Goal: Use online tool/utility: Utilize a website feature to perform a specific function

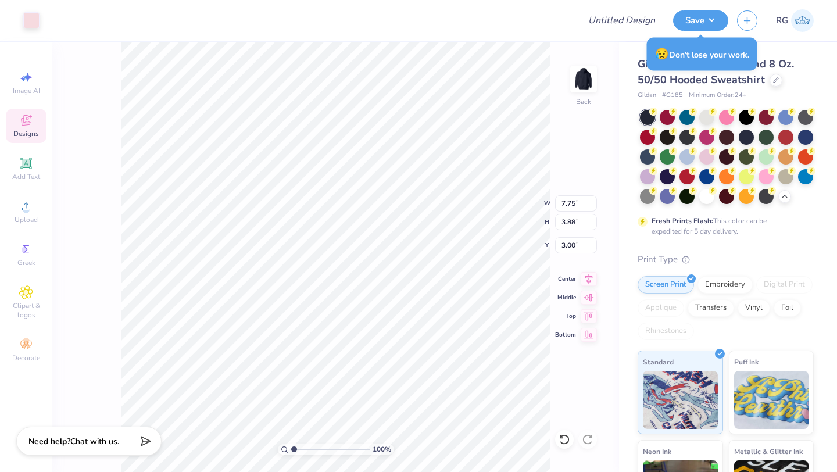
type input "7.37"
type input "3.14"
type input "3.09"
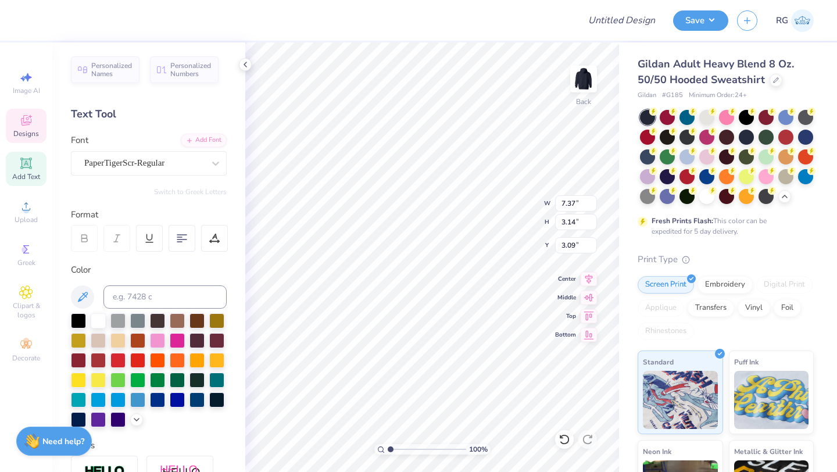
type textarea "A"
type textarea "WHO POMS"
click at [177, 238] on icon at bounding box center [182, 238] width 10 height 10
click at [209, 237] on icon at bounding box center [214, 238] width 10 height 10
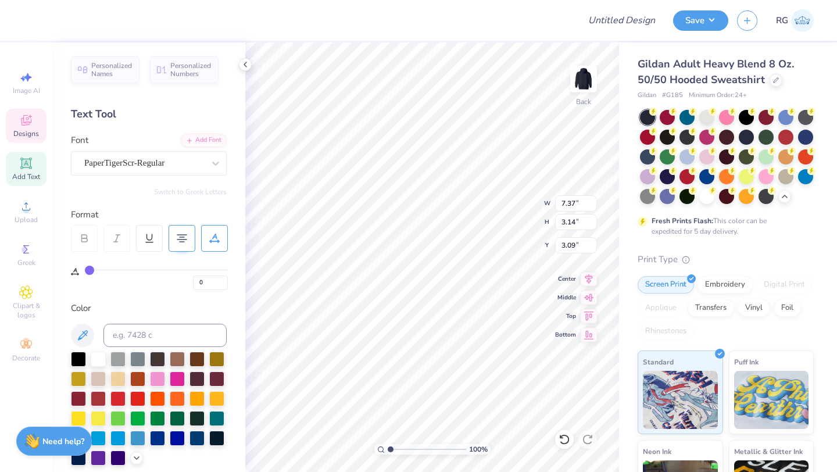
click at [216, 236] on icon at bounding box center [214, 238] width 10 height 10
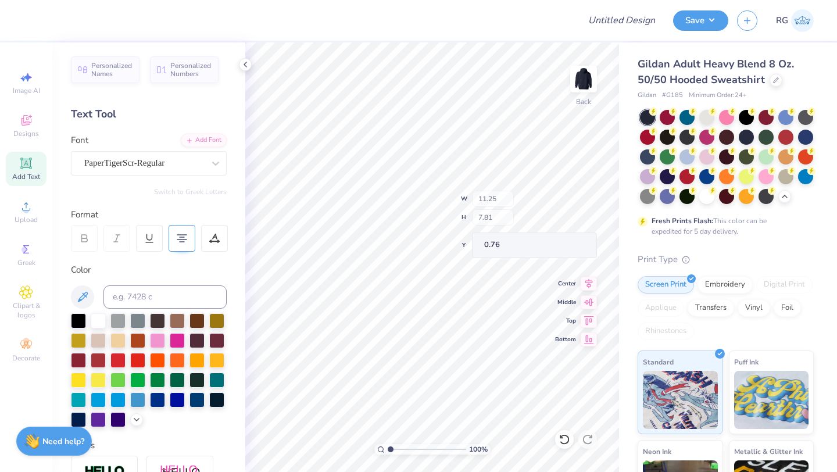
type input "3.00"
type textarea "WHS"
type input "4.69"
type input "12.42"
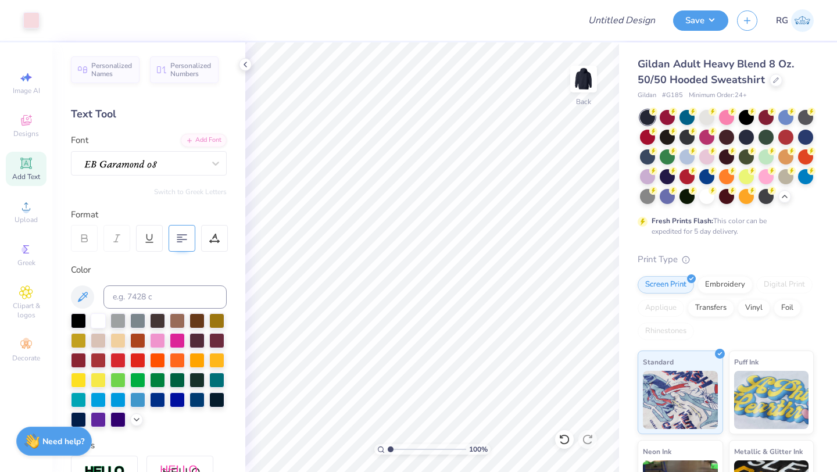
click at [22, 169] on icon at bounding box center [26, 163] width 14 height 14
type textarea "T"
type textarea "POMS"
type input "6.23"
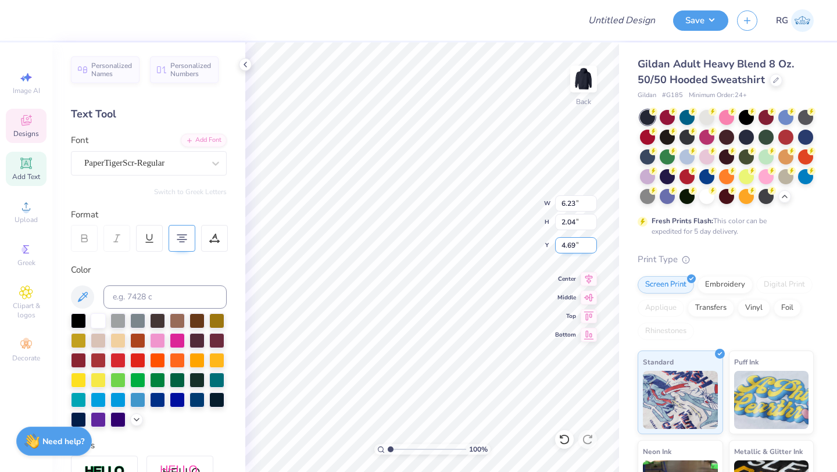
type input "2.04"
type input "4.69"
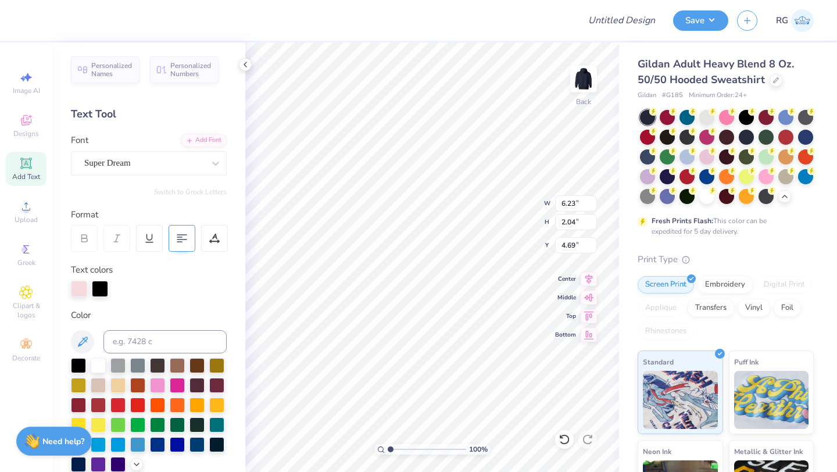
type input "6.62"
type input "1.95"
click at [189, 167] on div "Super Dream" at bounding box center [144, 163] width 122 height 18
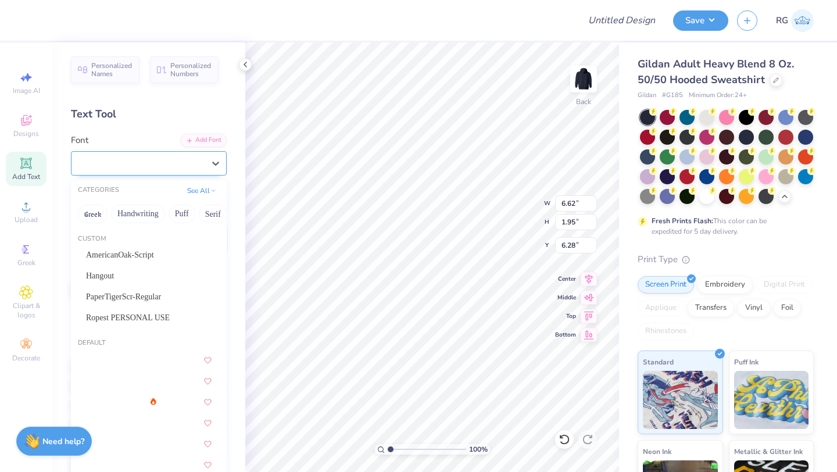
type input "7.98"
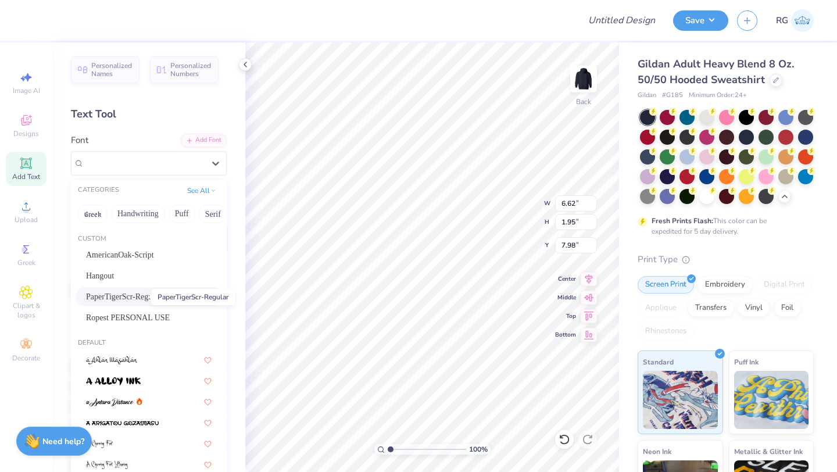
click at [117, 295] on span "PaperTigerScr-Regular" at bounding box center [123, 296] width 75 height 12
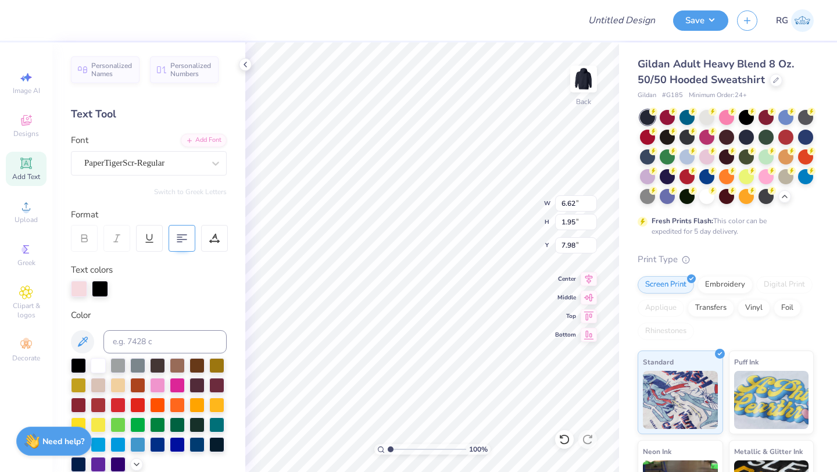
type input "7.22"
type input "1.82"
type input "8.04"
type input "6.15"
type input "1.55"
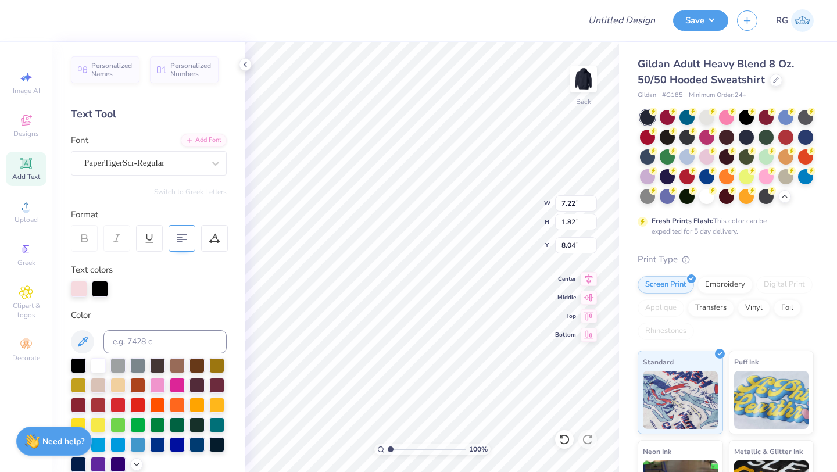
type input "8.31"
type input "6.23"
type input "2.04"
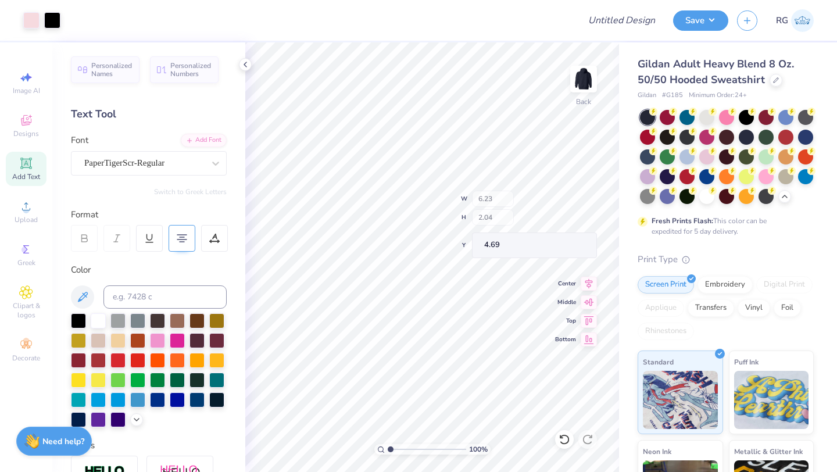
type input "4.78"
type textarea "1"
type textarea "Patriots"
type input "8.80"
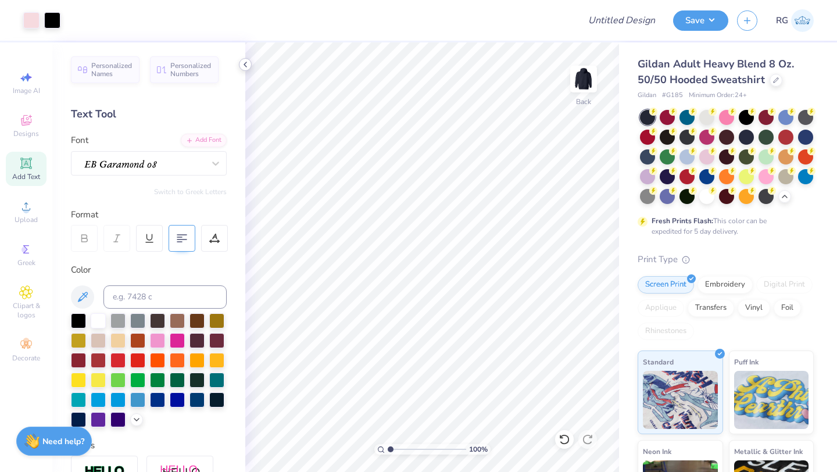
click at [246, 64] on icon at bounding box center [245, 64] width 9 height 9
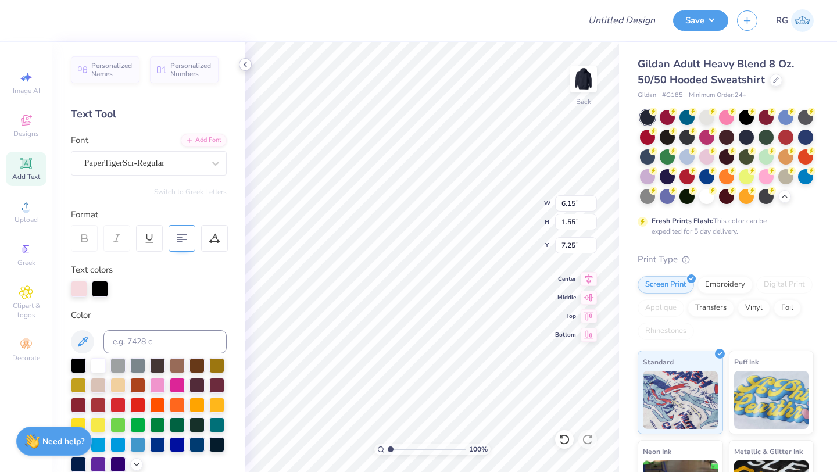
type input "6.23"
type input "2.04"
type input "4.78"
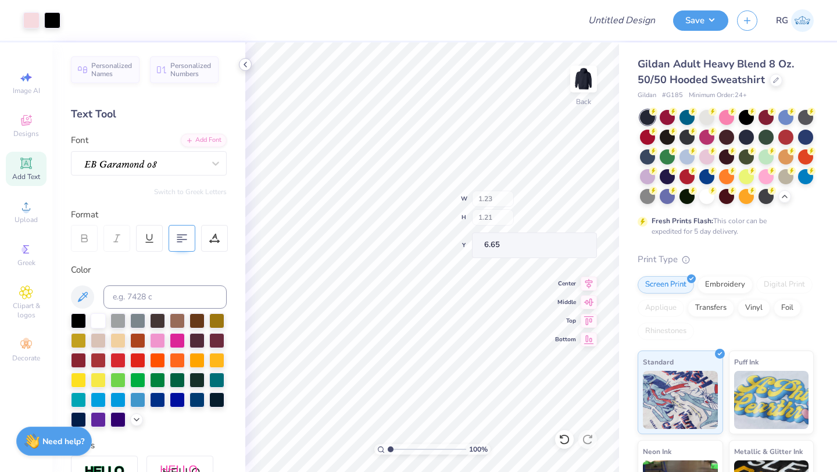
type input "6.65"
type input "8.80"
type input "9.06"
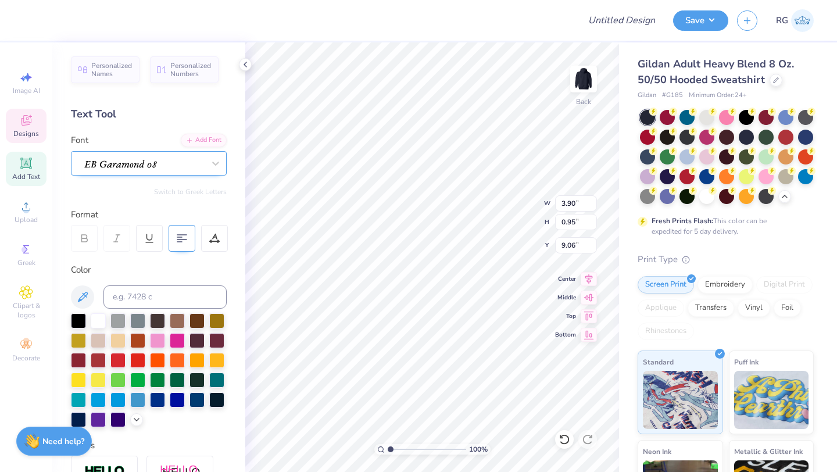
click at [203, 164] on div at bounding box center [144, 163] width 122 height 18
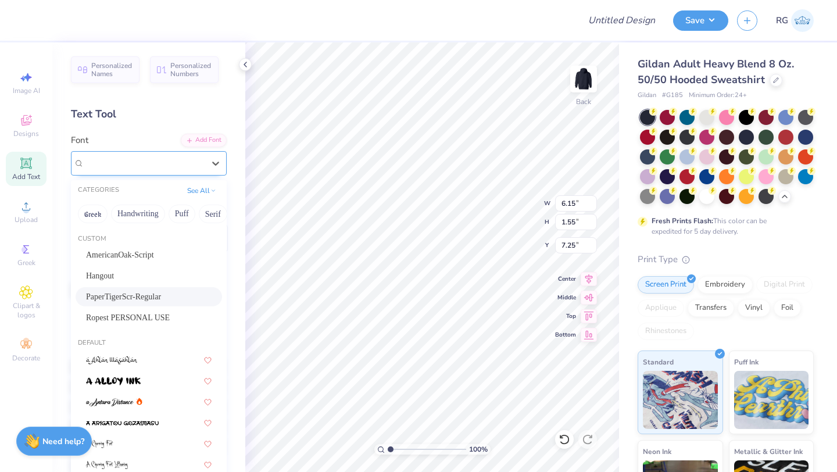
type input "6.15"
type input "1.55"
type input "7.25"
click at [154, 252] on span "AmericanOak-Script" at bounding box center [120, 255] width 68 height 12
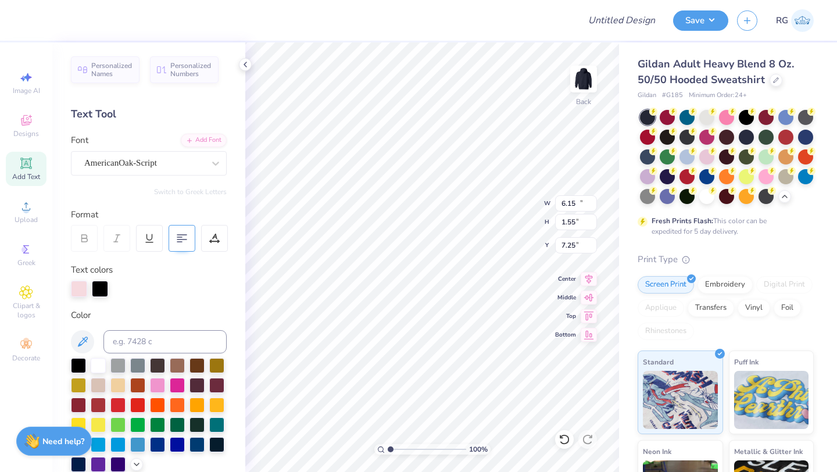
type input "10.58"
type input "2.35"
type input "6.85"
type input "6.04"
click at [195, 160] on div "AmericanOak-Script" at bounding box center [144, 163] width 122 height 18
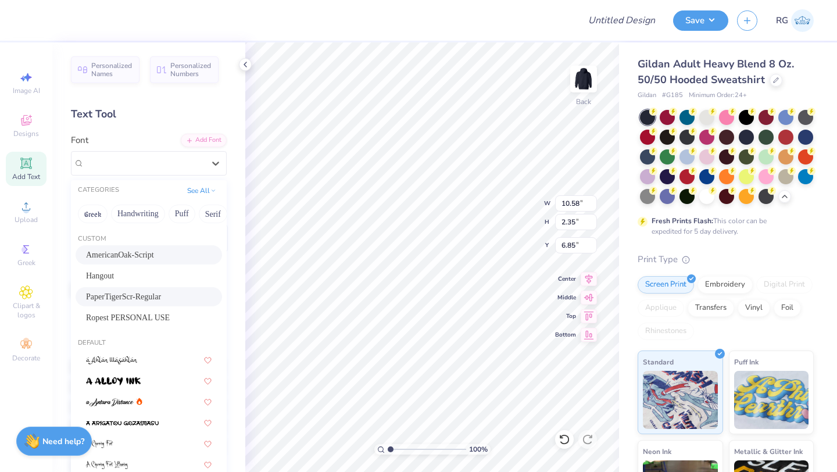
click at [151, 297] on div "PaperTigerScr-Regular" at bounding box center [148, 296] width 125 height 12
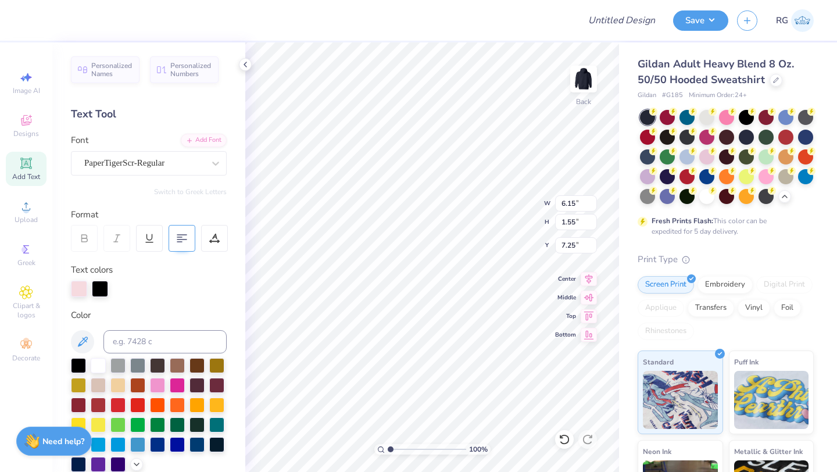
type input "6.15"
type input "1.55"
type input "7.25"
click at [187, 169] on div "PaperTigerScr-Regular" at bounding box center [144, 163] width 122 height 18
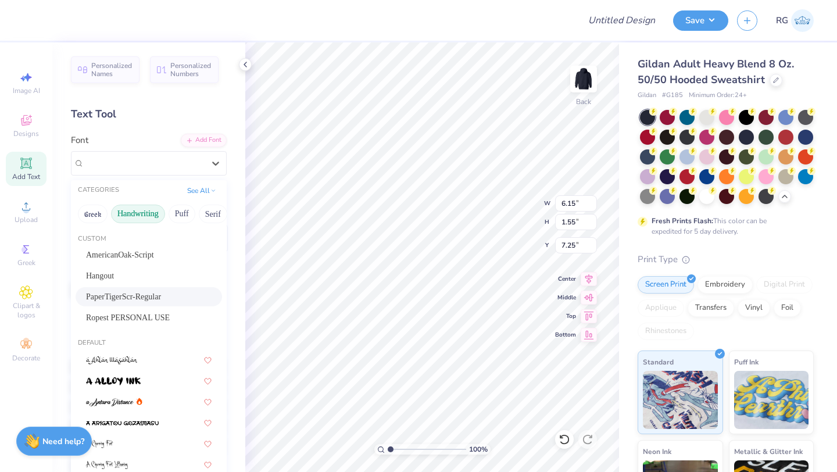
click at [148, 212] on button "Handwriting" at bounding box center [138, 213] width 54 height 19
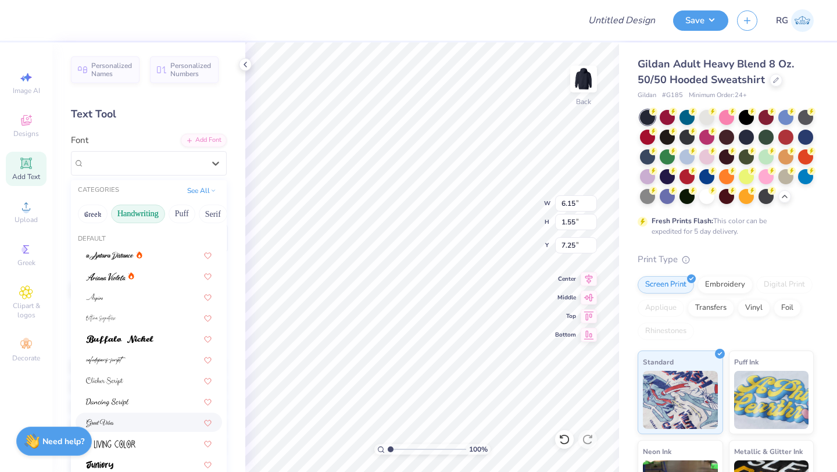
click at [132, 421] on div at bounding box center [148, 422] width 125 height 12
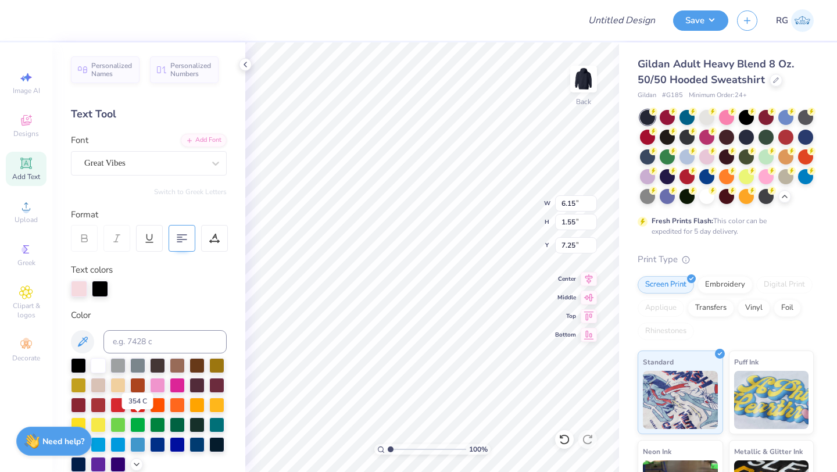
type input "8.92"
type input "2.12"
type input "6.97"
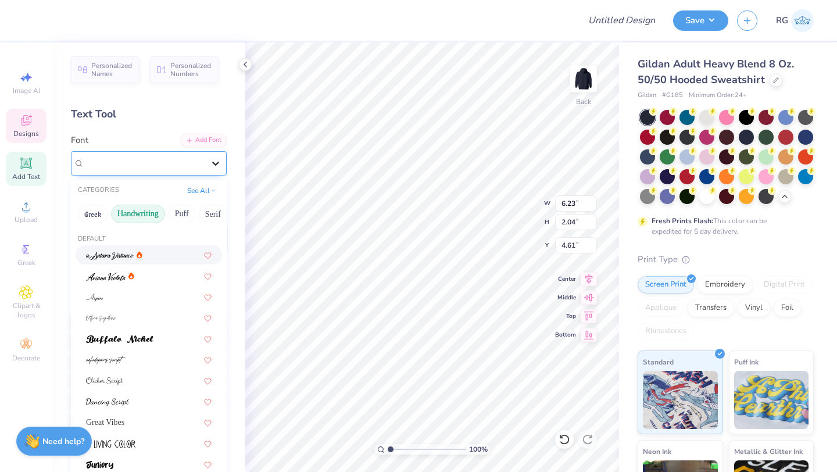
click at [214, 158] on icon at bounding box center [216, 163] width 12 height 12
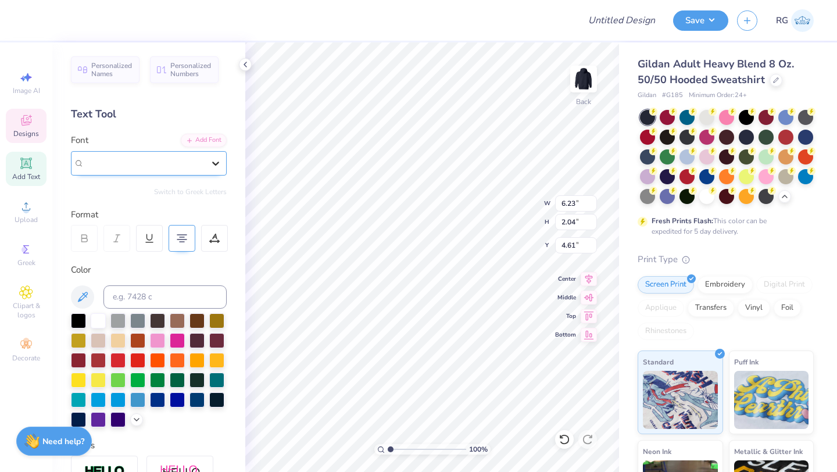
click at [214, 158] on icon at bounding box center [216, 163] width 12 height 12
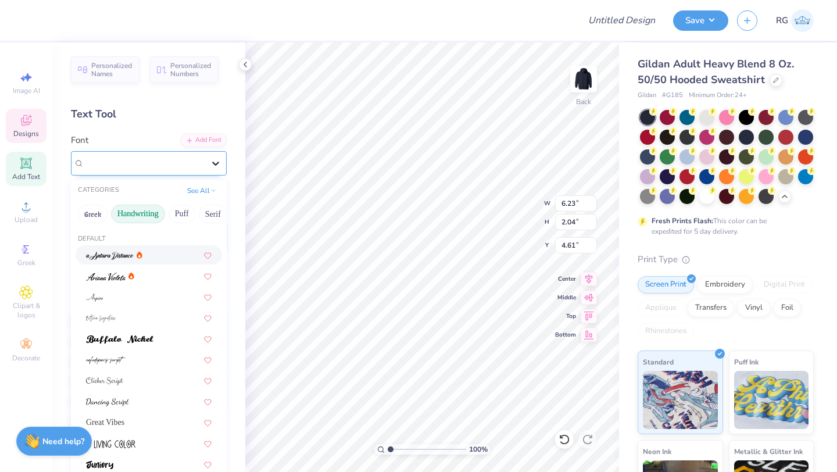
click at [214, 158] on icon at bounding box center [216, 163] width 12 height 12
click at [132, 315] on div at bounding box center [148, 317] width 125 height 12
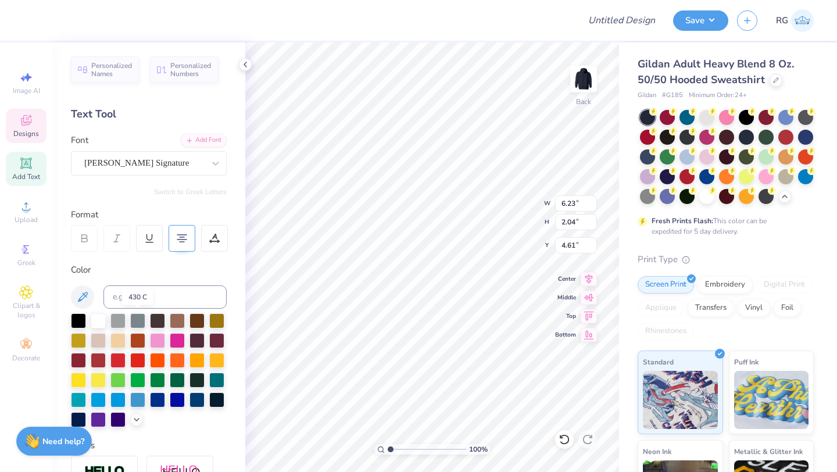
type input "9.31"
type input "5.81"
type input "2.72"
click at [244, 65] on icon at bounding box center [245, 64] width 9 height 9
type input "3.90"
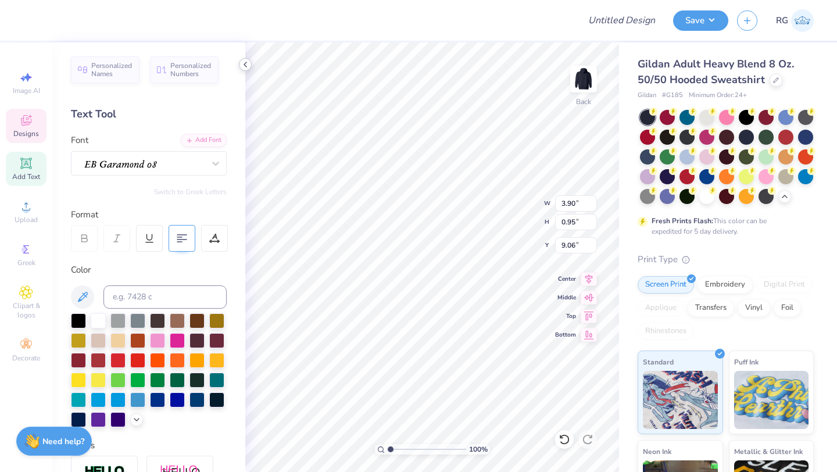
type input "0.95"
type input "9.06"
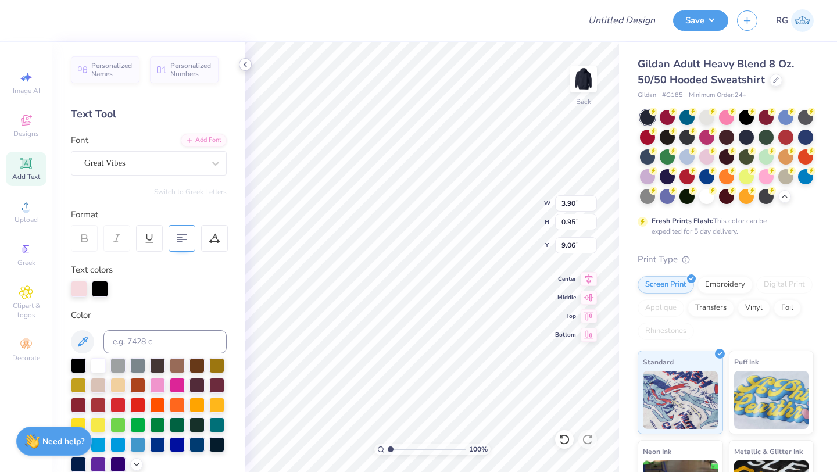
type input "8.92"
type input "2.12"
type input "8.35"
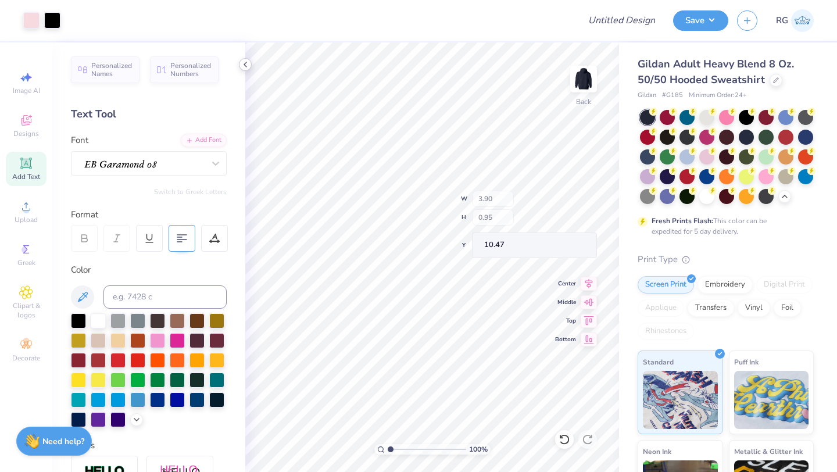
type input "10.47"
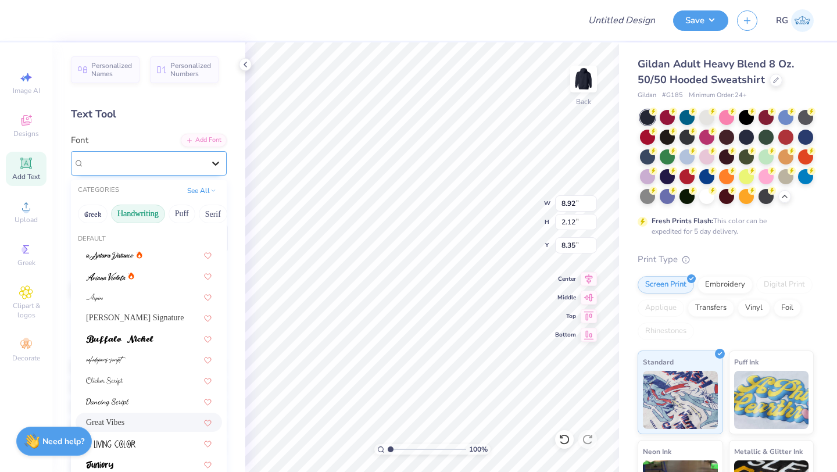
click at [214, 156] on div at bounding box center [215, 163] width 21 height 21
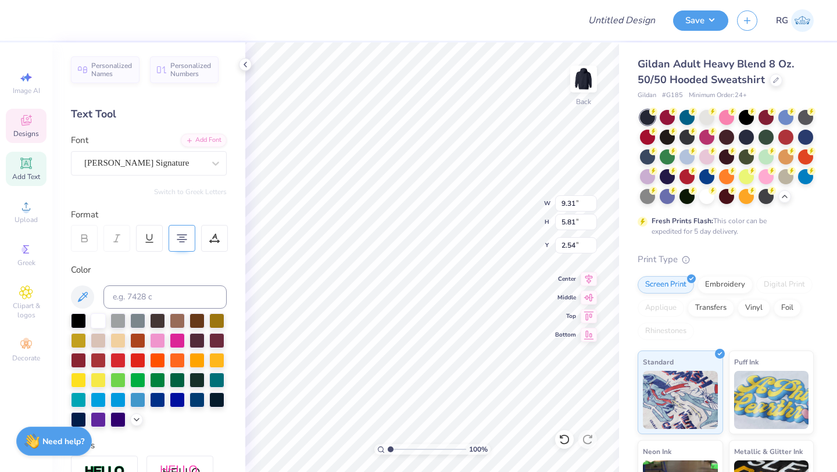
type input "9.31"
type input "5.81"
type input "2.54"
type input "8.92"
type input "2.12"
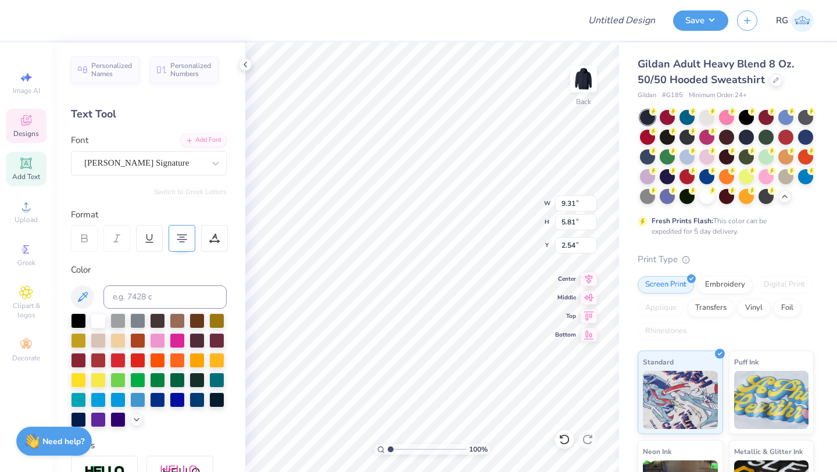
type input "8.35"
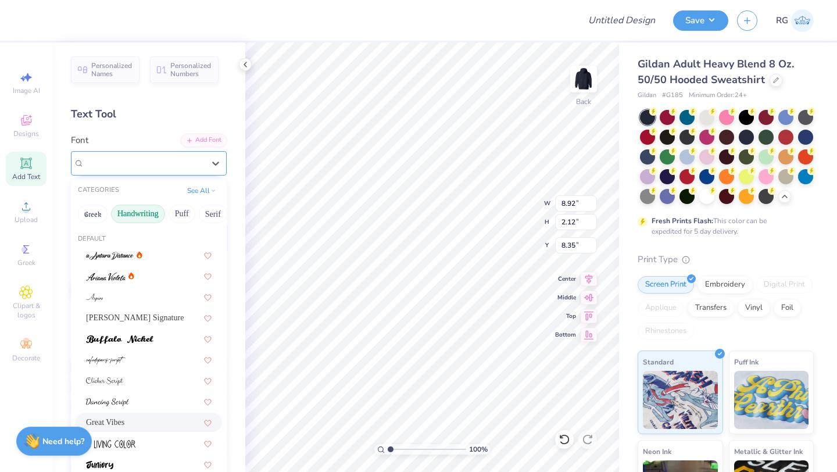
click at [173, 160] on div "Great Vibes" at bounding box center [144, 163] width 122 height 18
click at [144, 321] on span "[PERSON_NAME] Signature" at bounding box center [135, 317] width 98 height 12
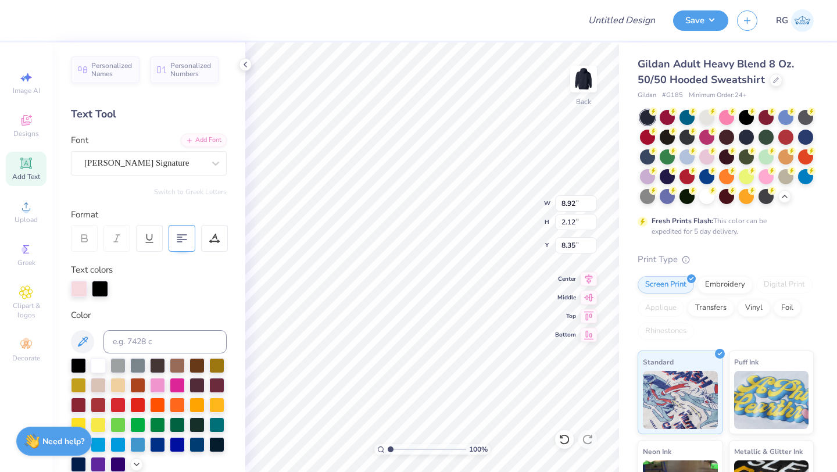
type input "9.59"
type input "4.45"
type input "7.19"
click at [246, 63] on icon at bounding box center [245, 64] width 9 height 9
type input "6.58"
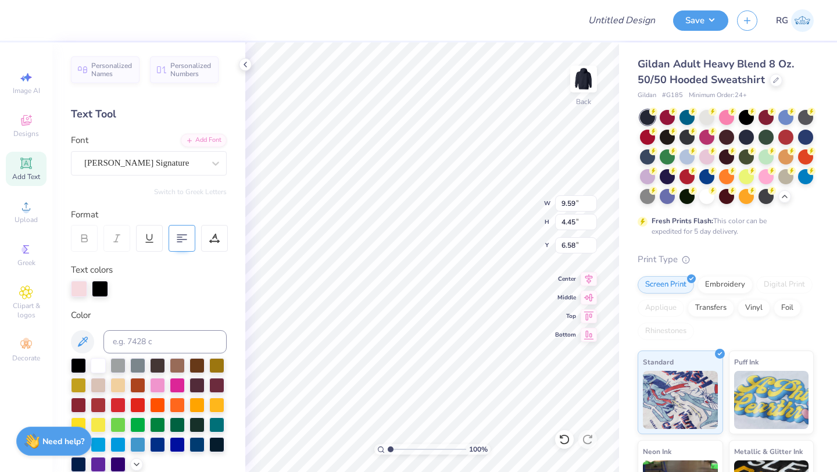
type input "9.59"
type input "4.45"
type input "7.79"
click at [514, 213] on div "100 % Back W 9.59 9.59 " H 4.45 4.45 " Y 7.79 7.79 " Center Middle Top Bottom" at bounding box center [432, 256] width 374 height 429
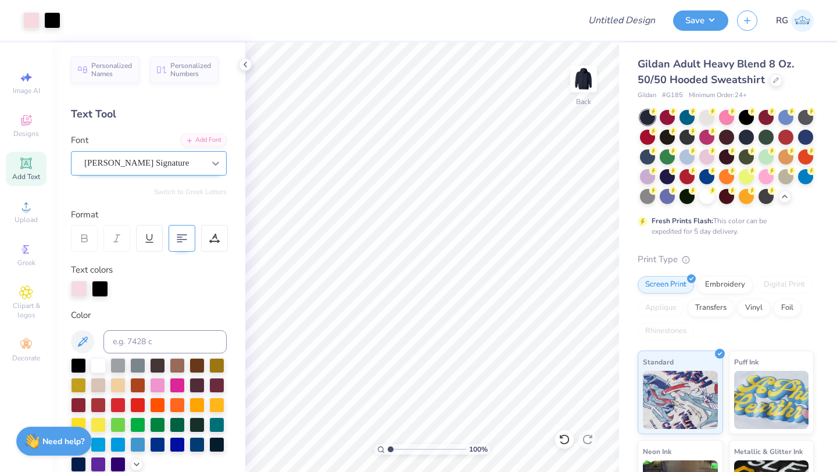
click at [206, 158] on div at bounding box center [215, 163] width 21 height 21
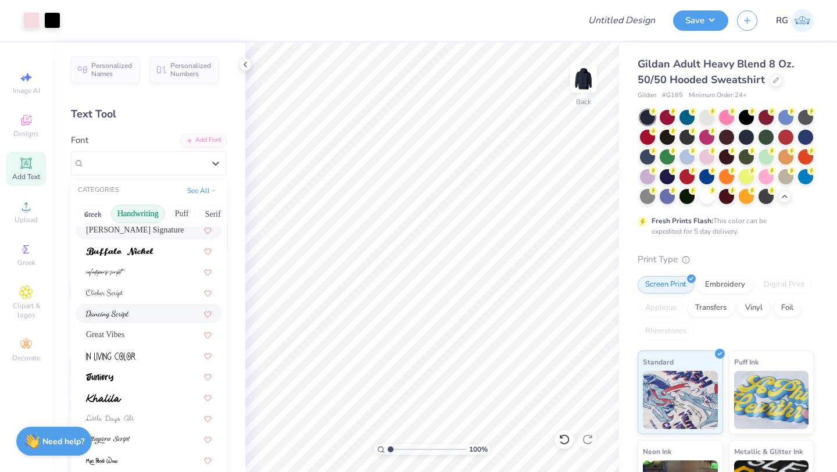
scroll to position [91, 0]
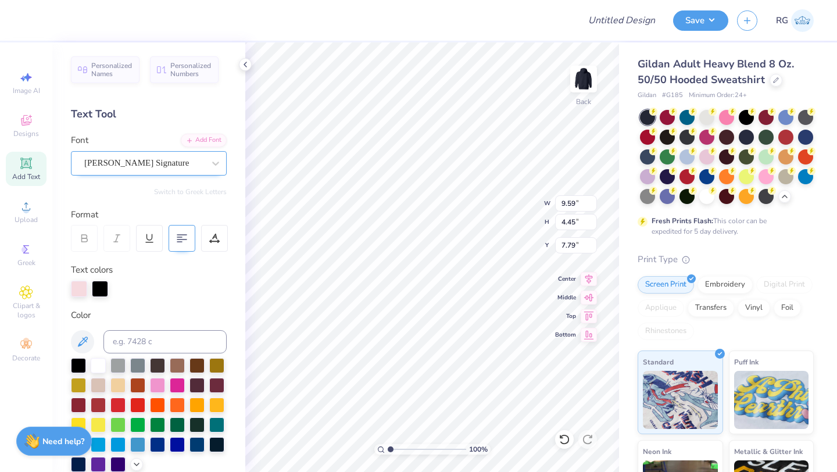
click at [193, 165] on div "[PERSON_NAME] Signature" at bounding box center [144, 163] width 122 height 18
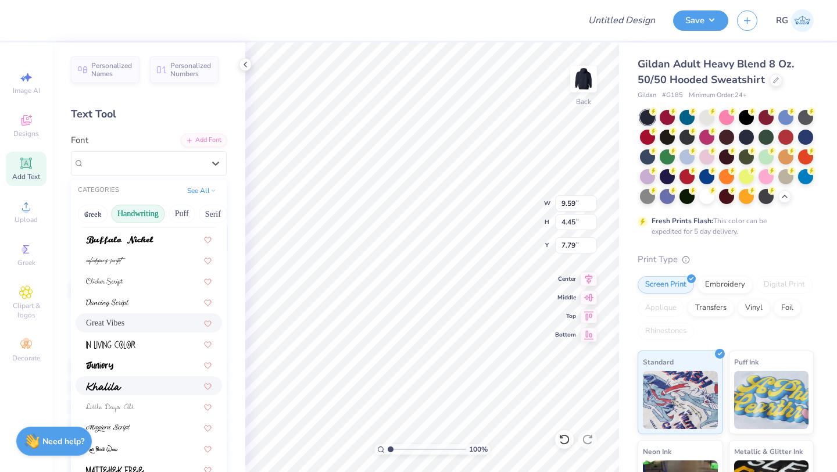
scroll to position [106, 0]
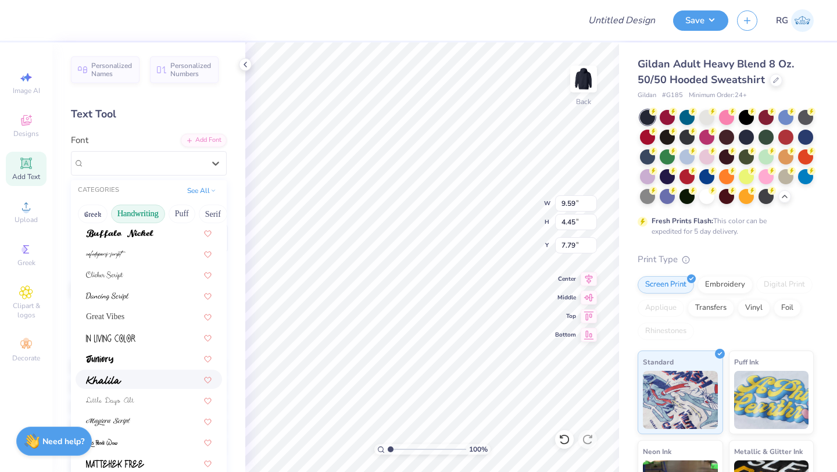
click at [132, 383] on div at bounding box center [148, 379] width 125 height 12
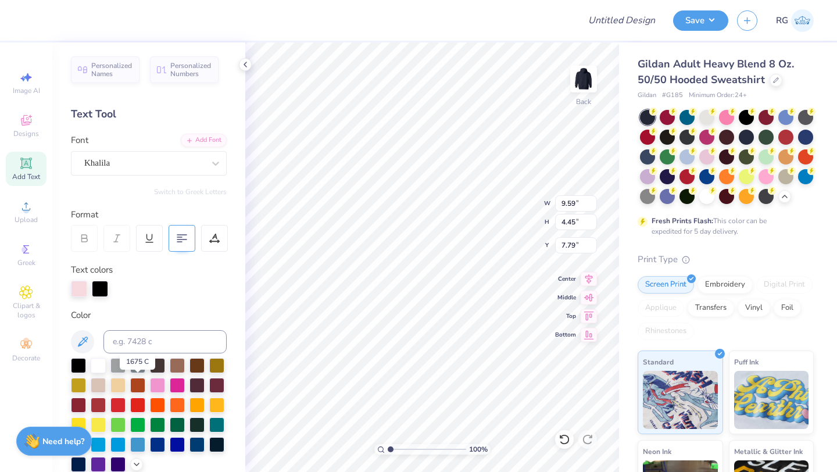
type input "6.02"
type input "1.62"
type input "9.20"
click at [183, 160] on div "Khalila" at bounding box center [144, 163] width 122 height 18
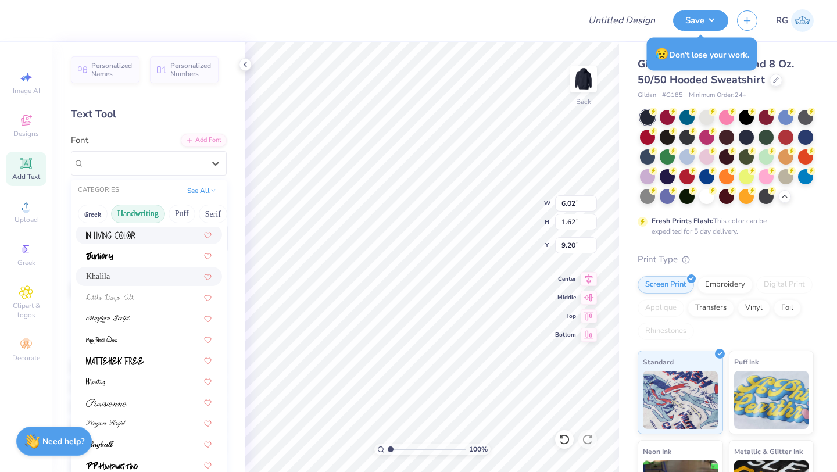
scroll to position [264, 0]
